Goal: Information Seeking & Learning: Understand process/instructions

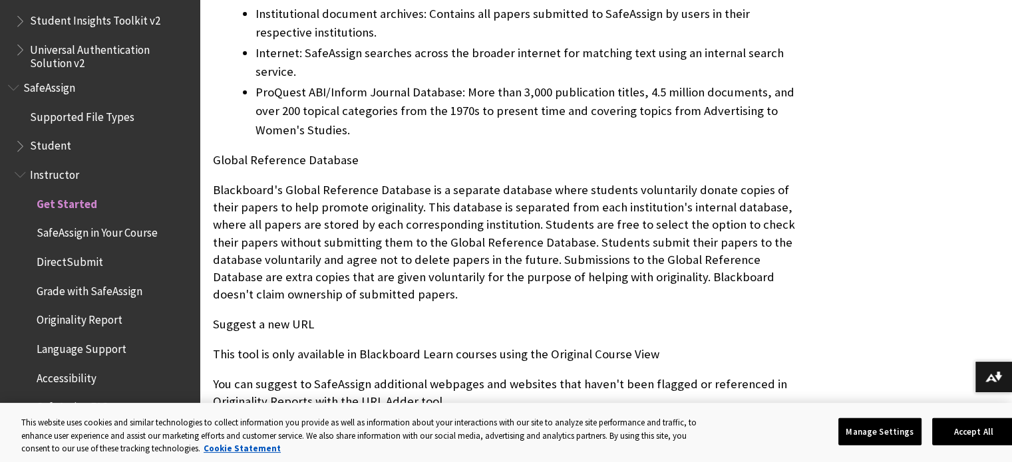
scroll to position [828, 0]
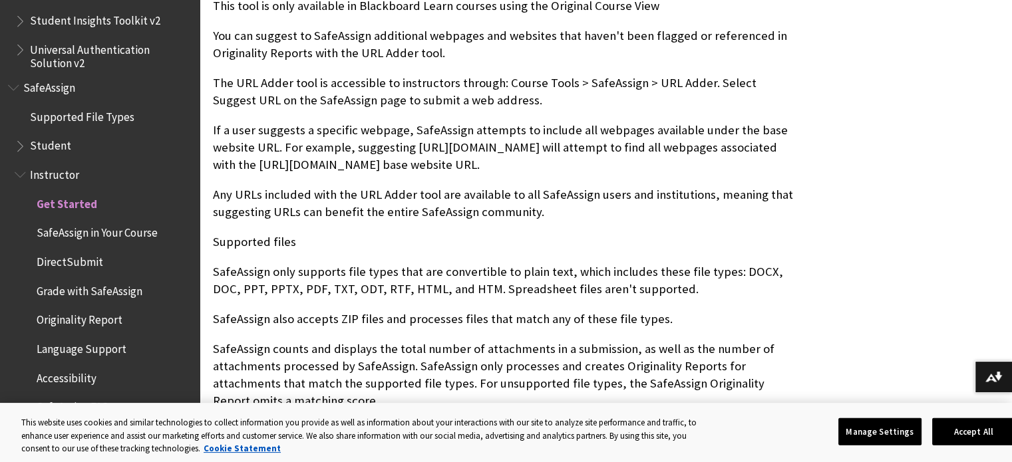
scroll to position [1159, 0]
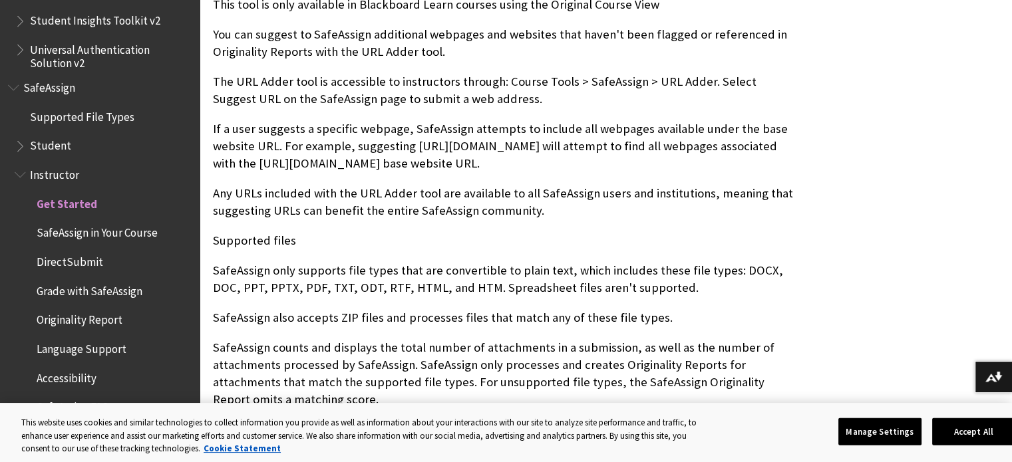
click at [67, 315] on span "Originality Report" at bounding box center [80, 318] width 86 height 18
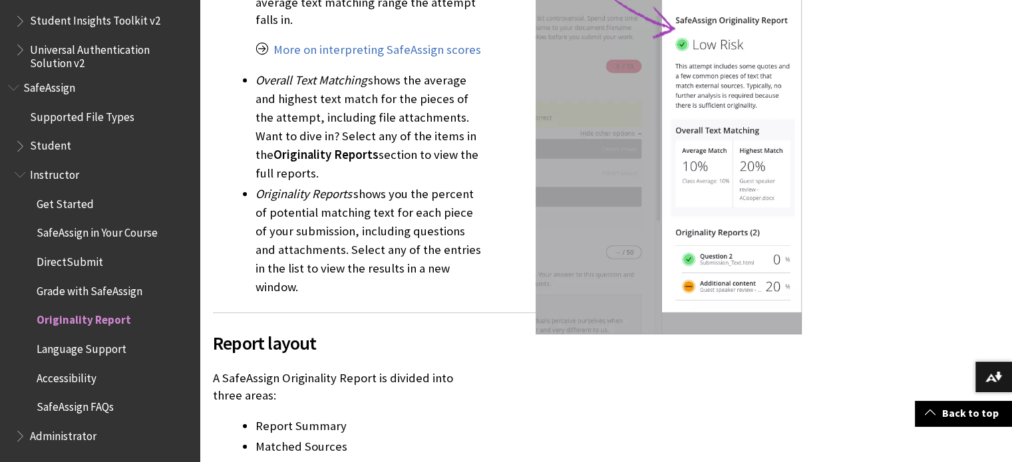
scroll to position [1719, 0]
